Goal: Task Accomplishment & Management: Complete application form

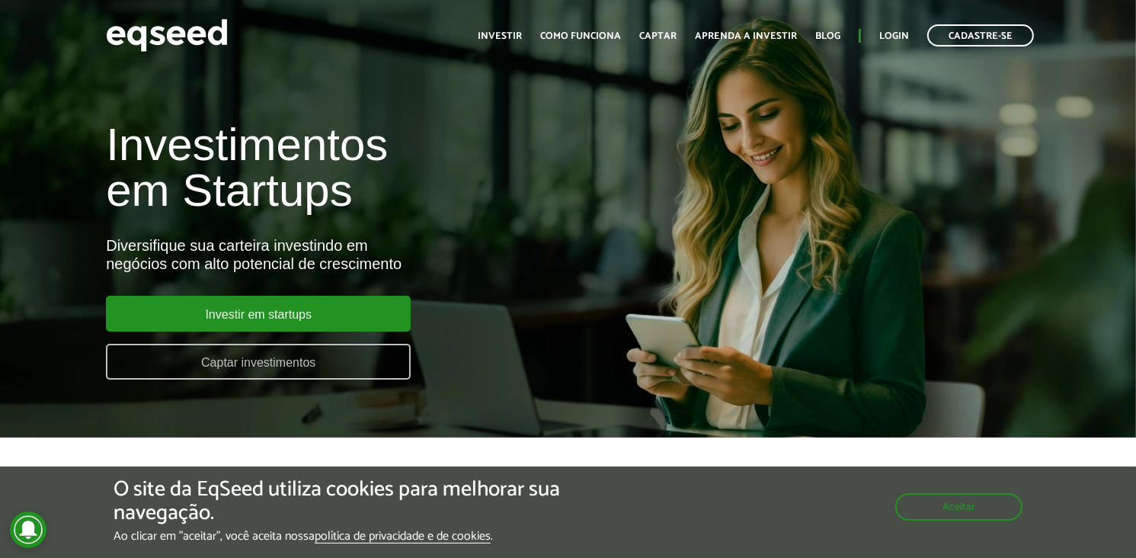
click at [252, 356] on link "Captar investimentos" at bounding box center [258, 362] width 305 height 36
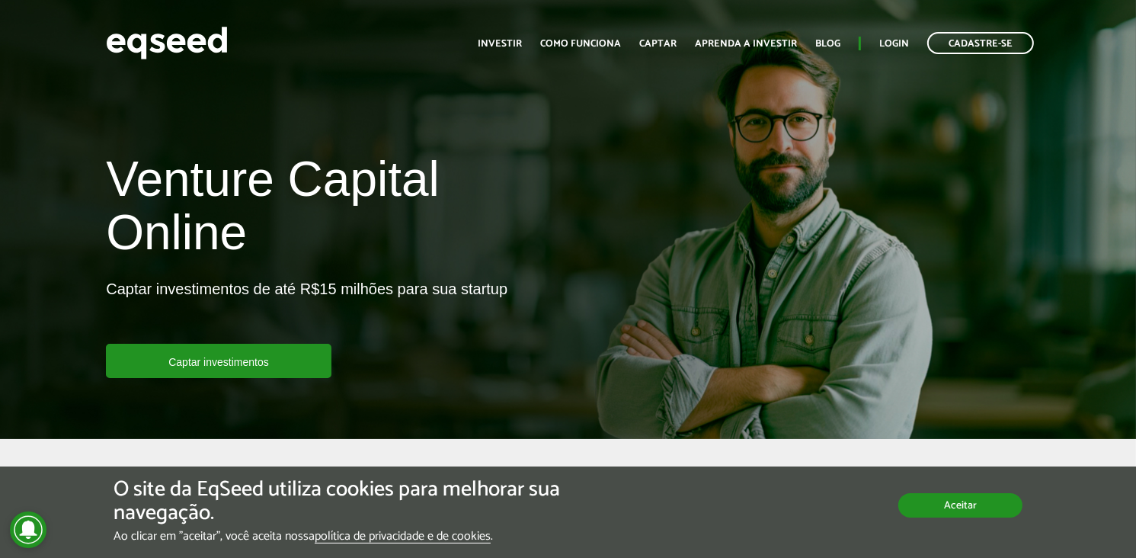
click at [969, 508] on button "Aceitar" at bounding box center [960, 505] width 124 height 24
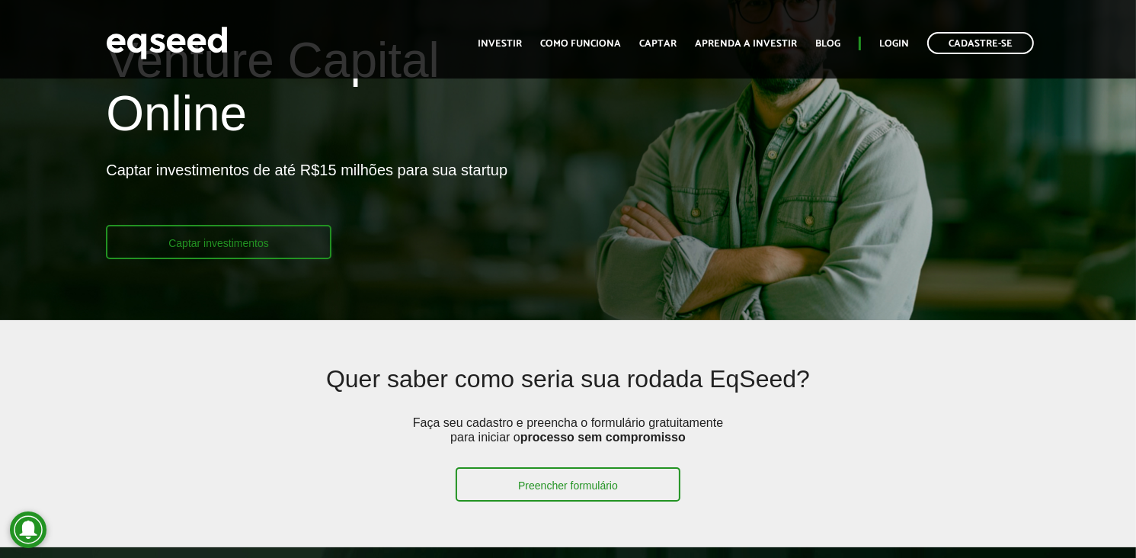
scroll to position [152, 0]
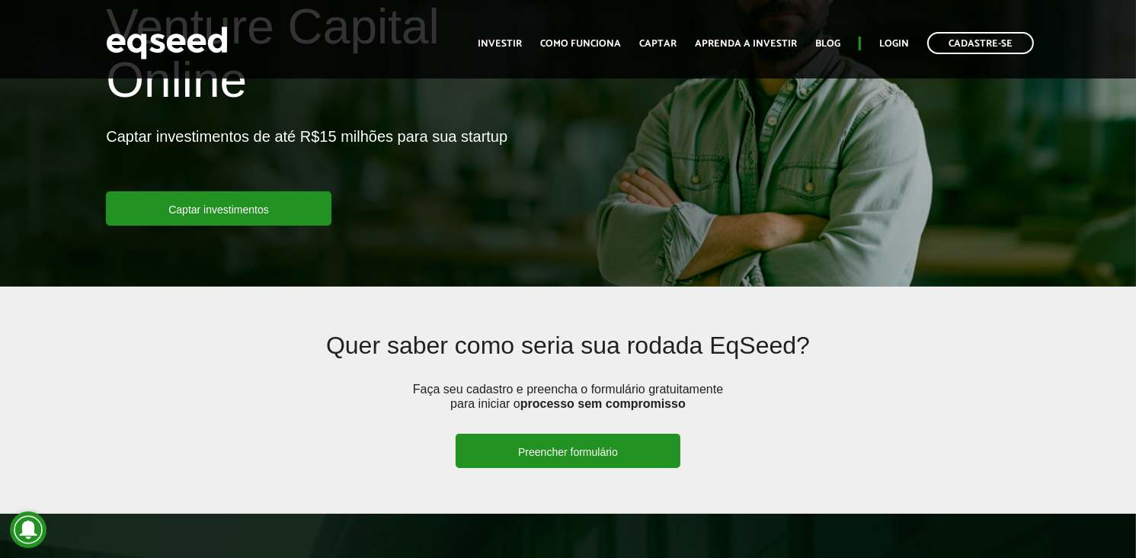
click at [532, 449] on link "Preencher formulário" at bounding box center [568, 450] width 225 height 34
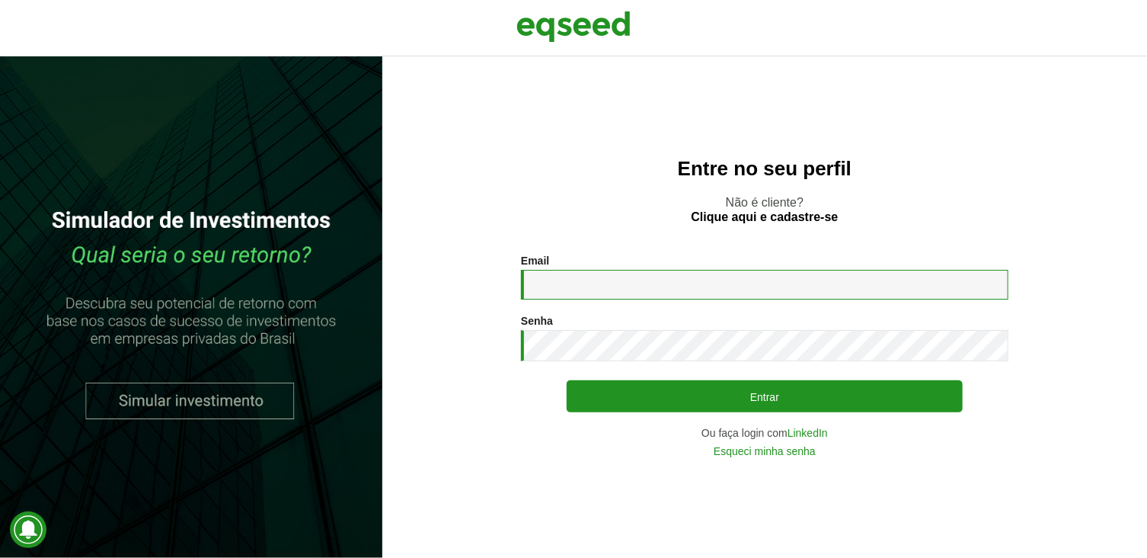
click at [545, 284] on input "Email *" at bounding box center [764, 285] width 487 height 30
type input "**********"
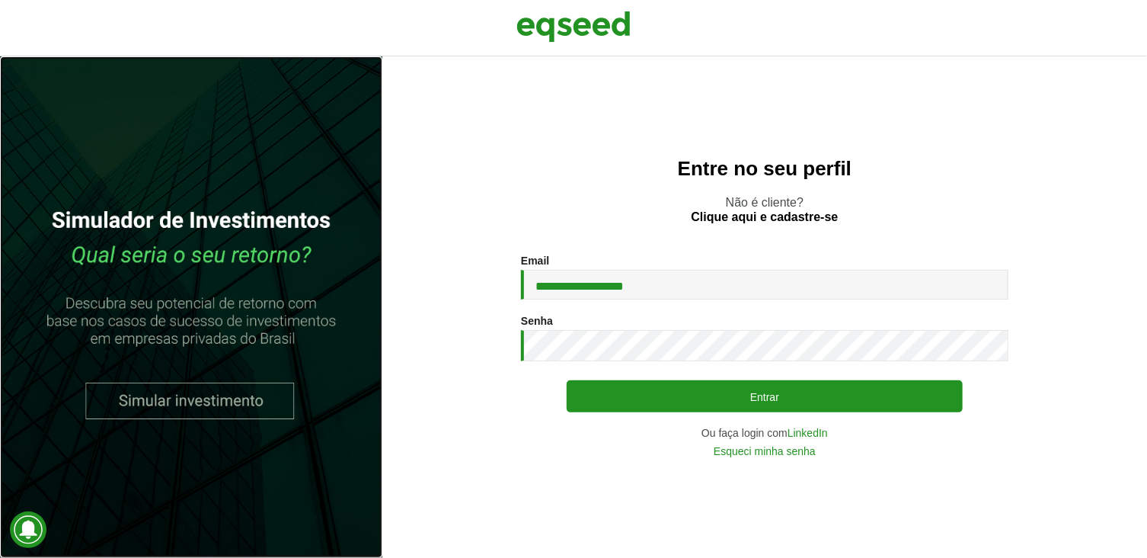
click at [314, 402] on link at bounding box center [191, 306] width 382 height 501
